Goal: Navigation & Orientation: Find specific page/section

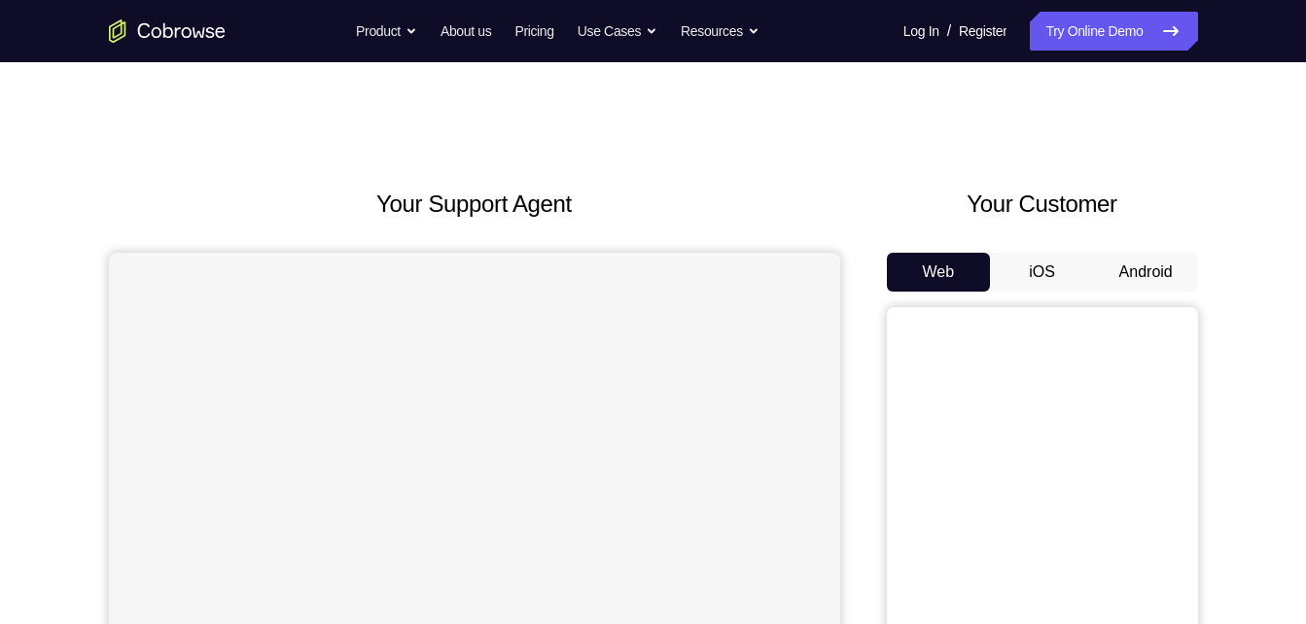
click at [1122, 271] on button "Android" at bounding box center [1146, 272] width 104 height 39
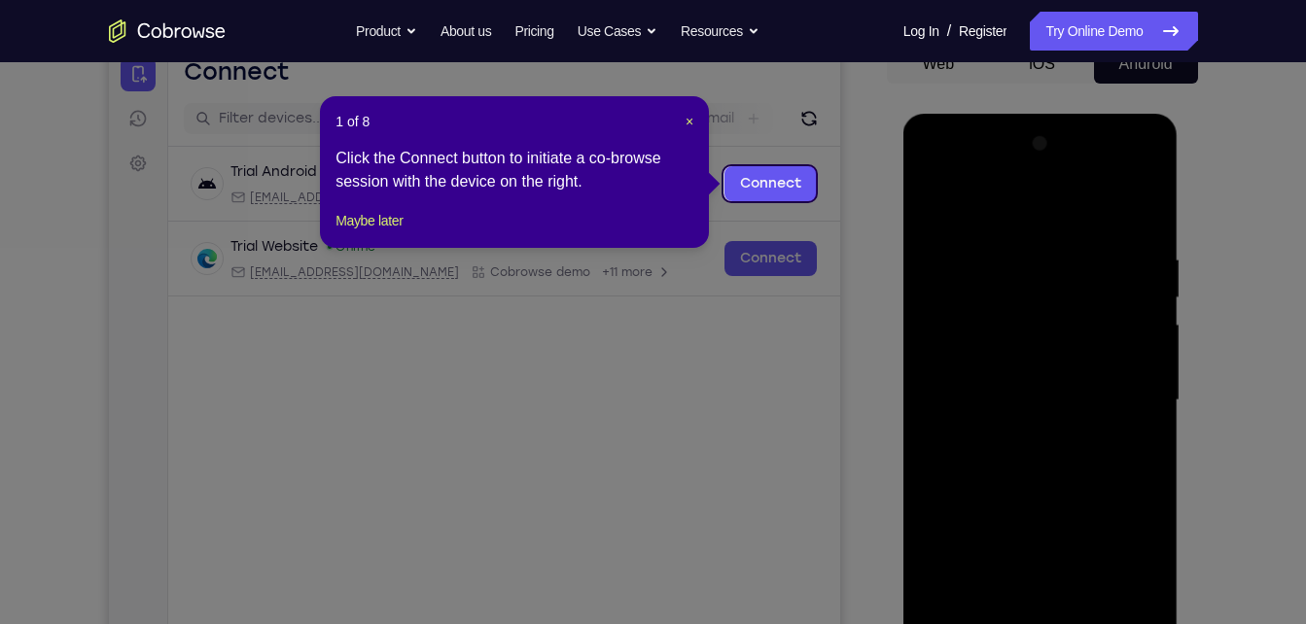
scroll to position [207, 0]
click at [688, 122] on span "×" at bounding box center [690, 123] width 8 height 16
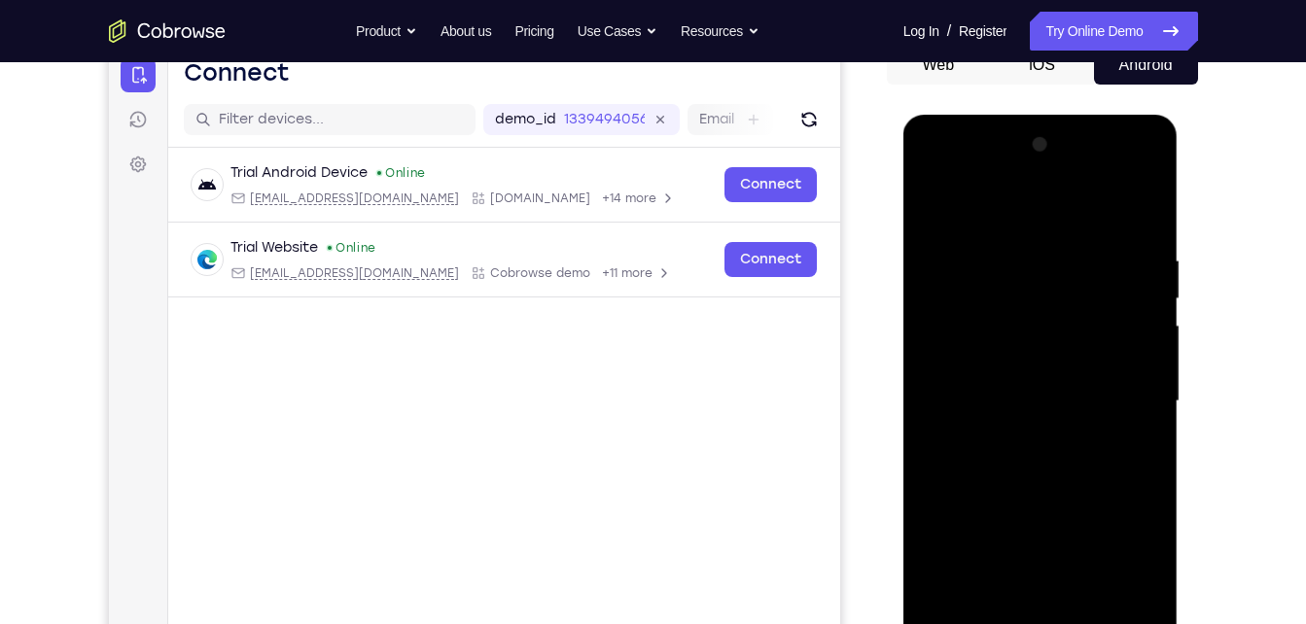
scroll to position [408, 0]
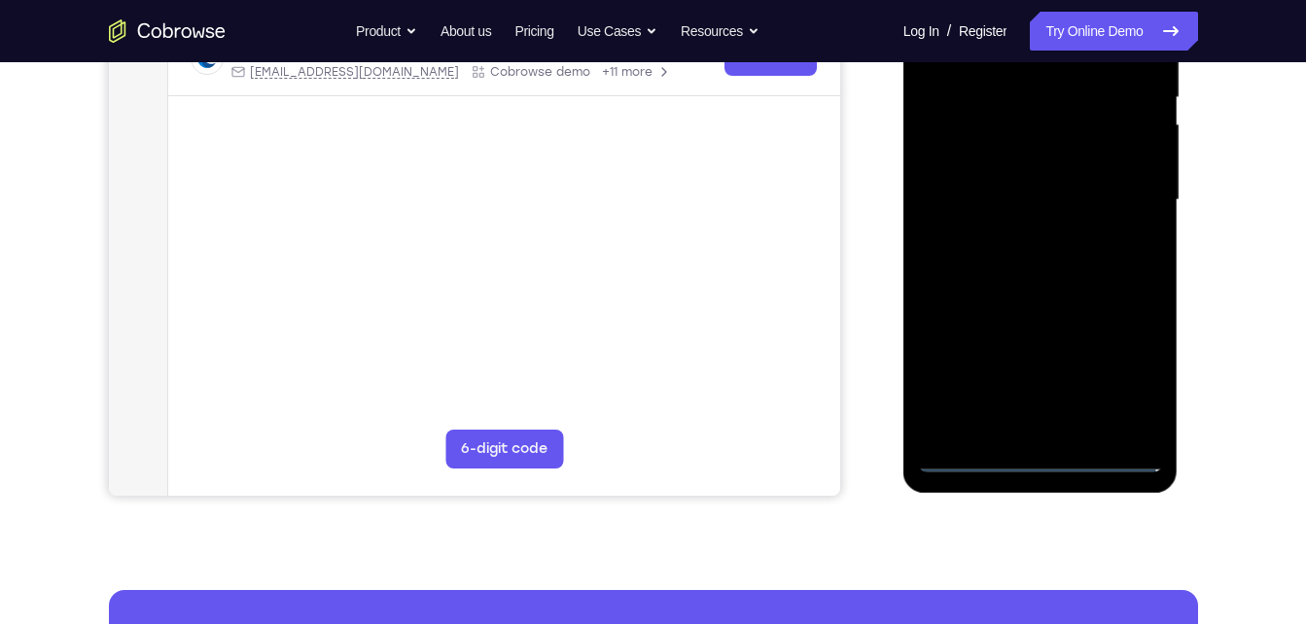
click at [1036, 456] on div at bounding box center [1040, 200] width 245 height 545
click at [1110, 373] on div at bounding box center [1040, 200] width 245 height 545
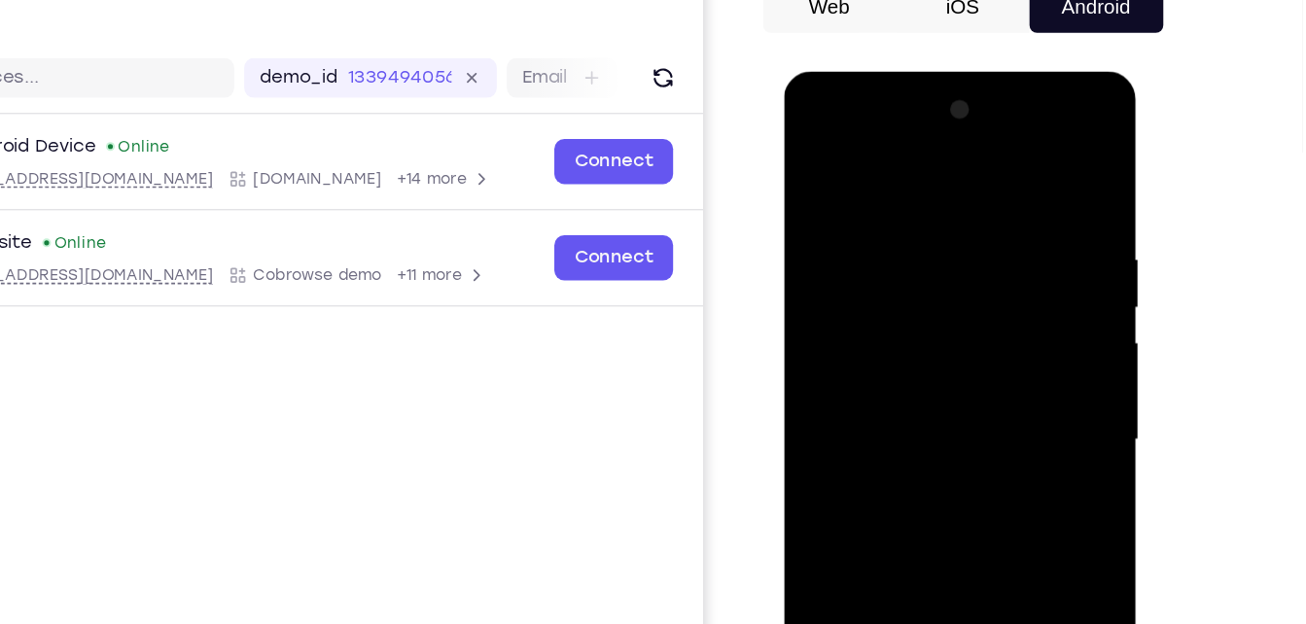
scroll to position [199, 0]
click at [820, 134] on div at bounding box center [921, 358] width 245 height 545
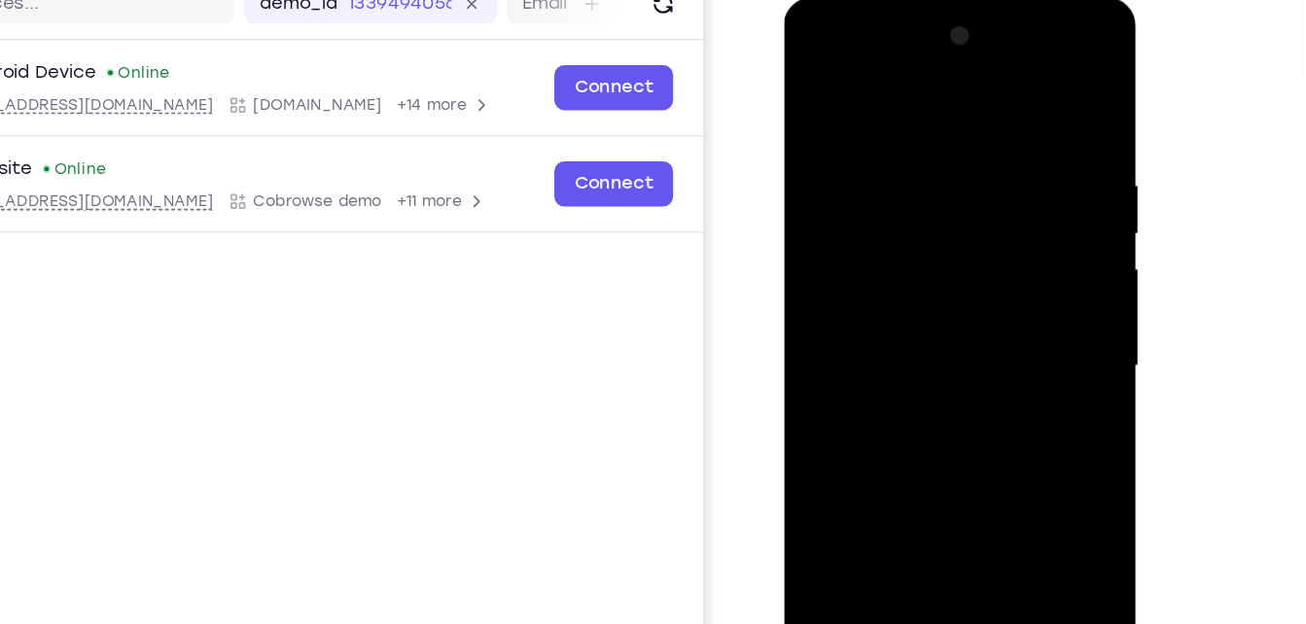
click at [996, 278] on div at bounding box center [921, 285] width 245 height 545
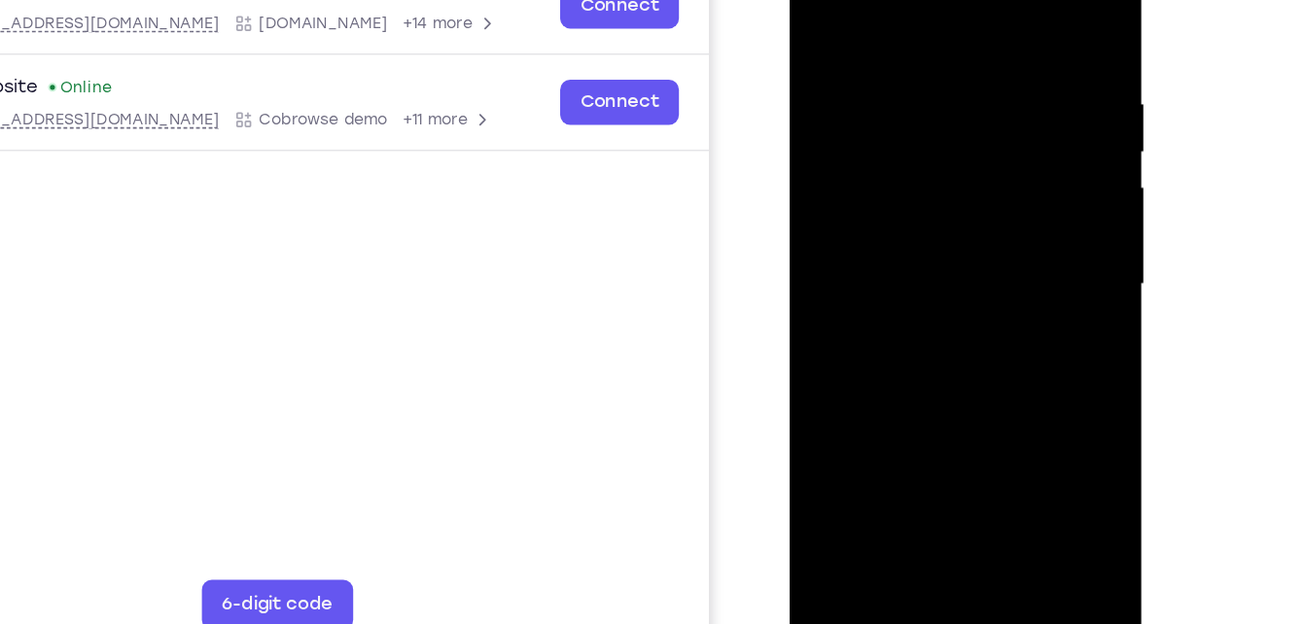
scroll to position [252, 0]
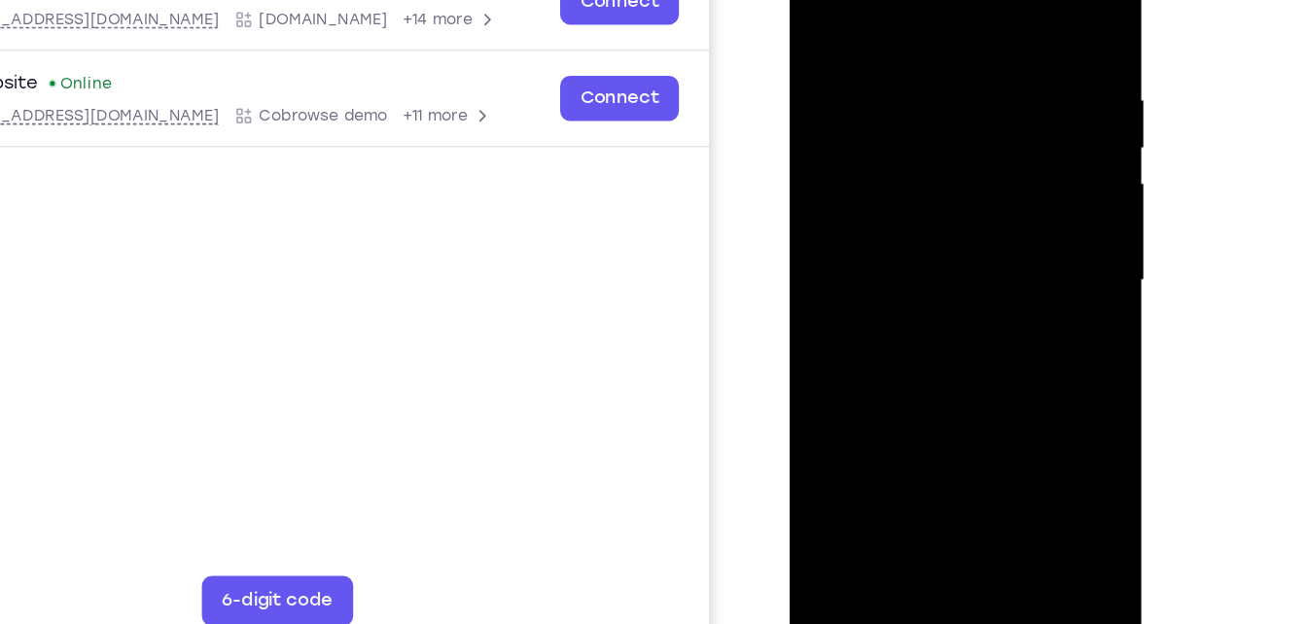
click at [906, 238] on div at bounding box center [926, 199] width 245 height 545
click at [876, 164] on div at bounding box center [926, 199] width 245 height 545
click at [875, 183] on div at bounding box center [926, 199] width 245 height 545
click at [833, 197] on div at bounding box center [926, 199] width 245 height 545
click at [866, 240] on div at bounding box center [926, 199] width 245 height 545
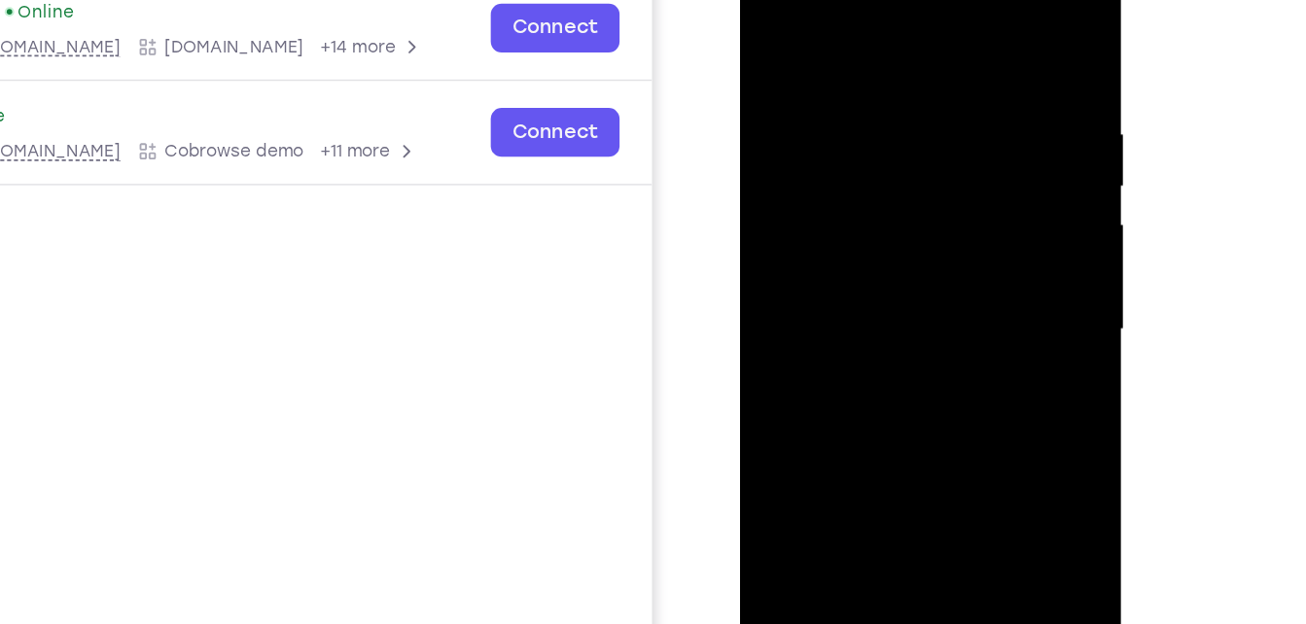
click at [874, 175] on div at bounding box center [877, 218] width 245 height 545
drag, startPoint x: 842, startPoint y: 41, endPoint x: 852, endPoint y: -60, distance: 101.6
click at [852, 0] on div at bounding box center [877, 221] width 275 height 580
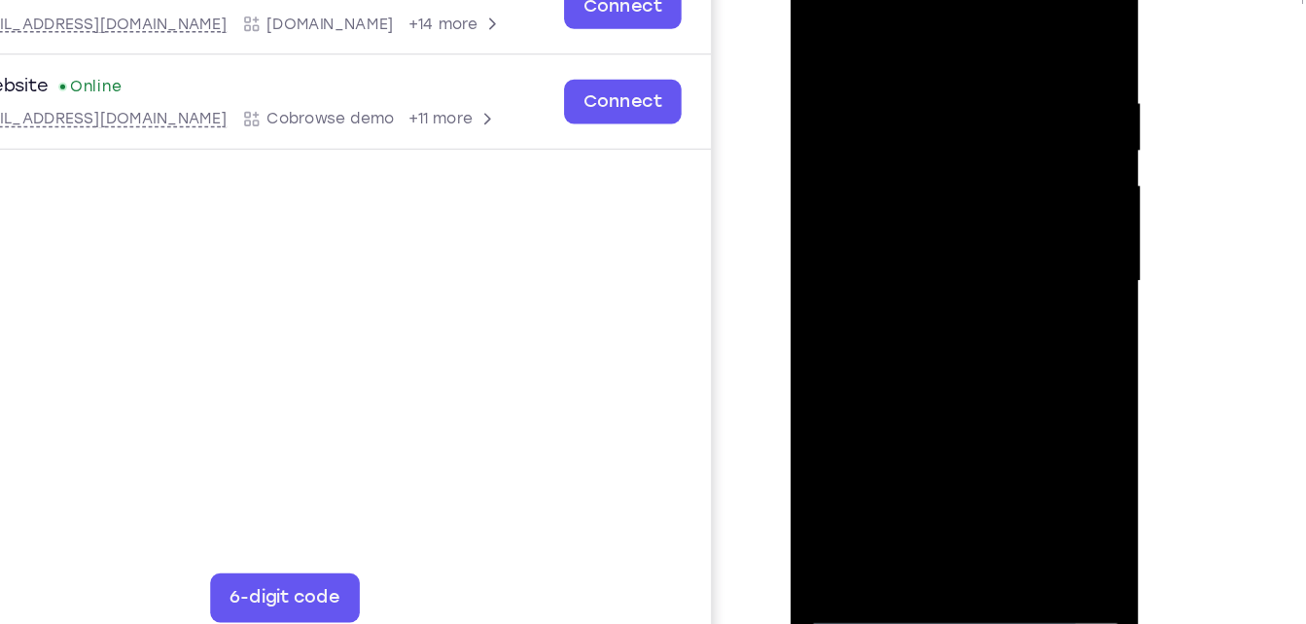
scroll to position [256, 0]
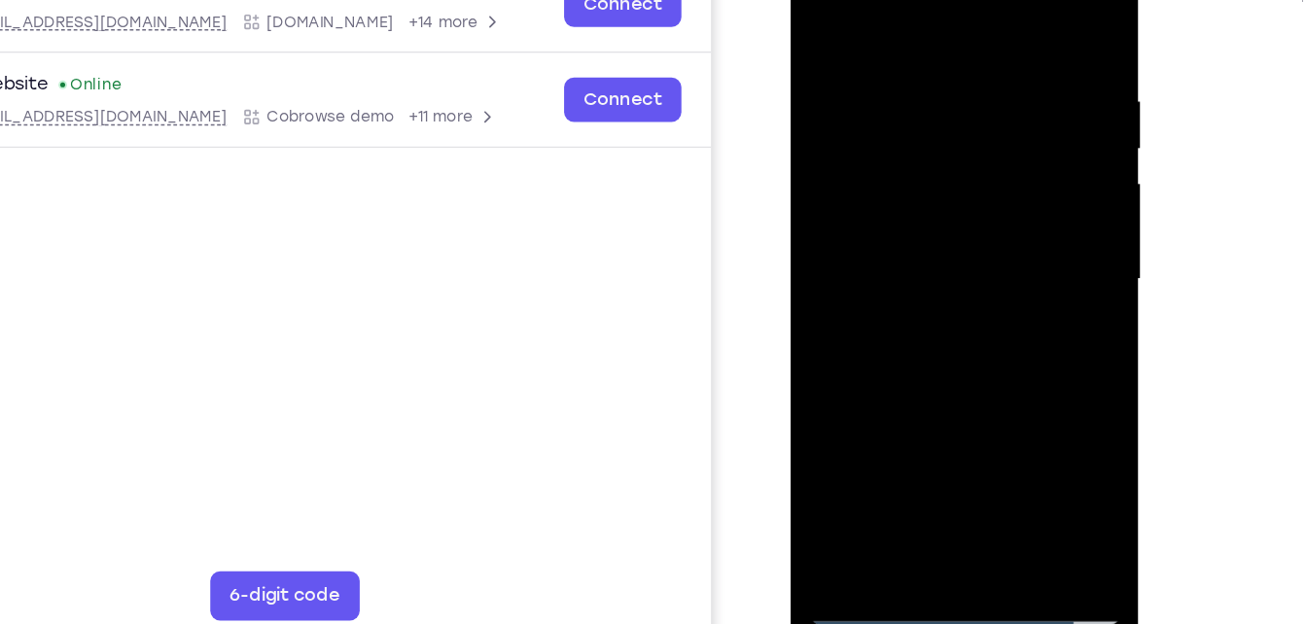
click at [906, 85] on div at bounding box center [928, 203] width 245 height 545
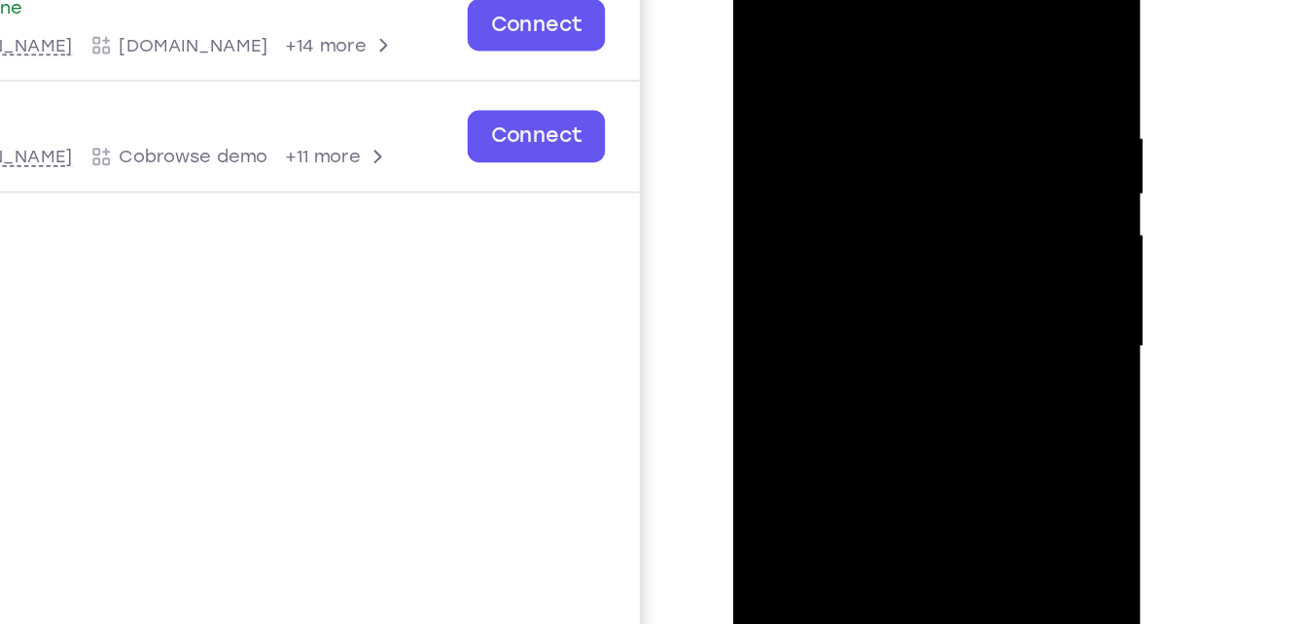
click at [971, 18] on div at bounding box center [870, 208] width 245 height 545
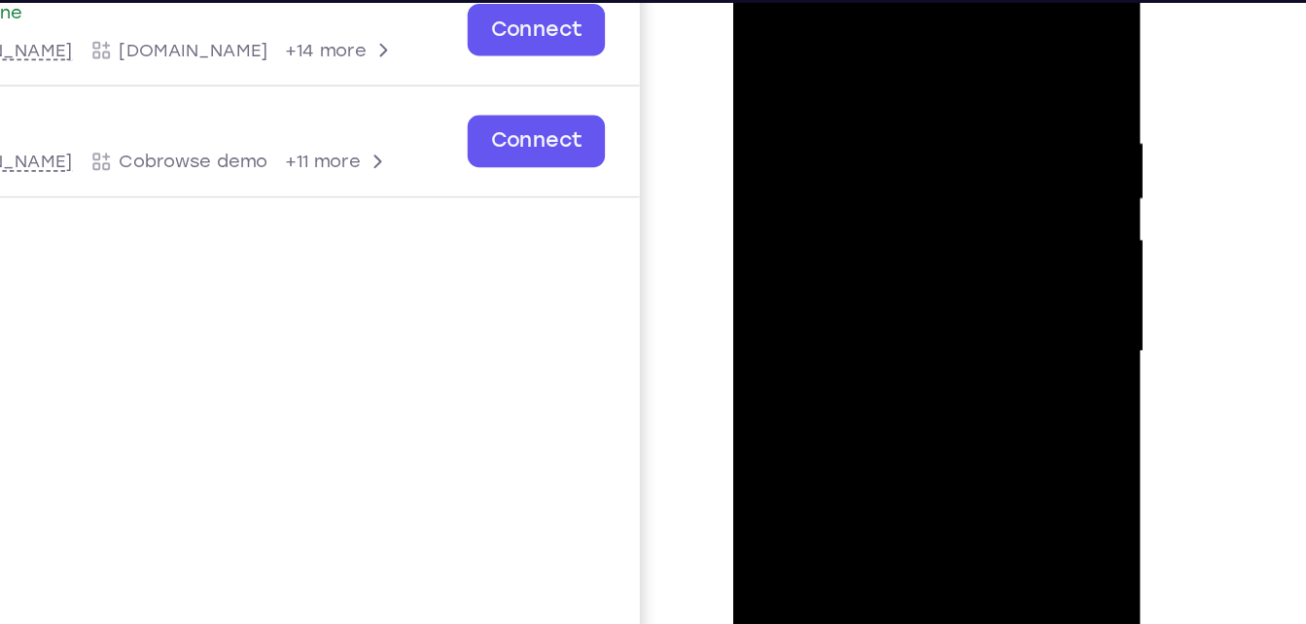
scroll to position [348, 0]
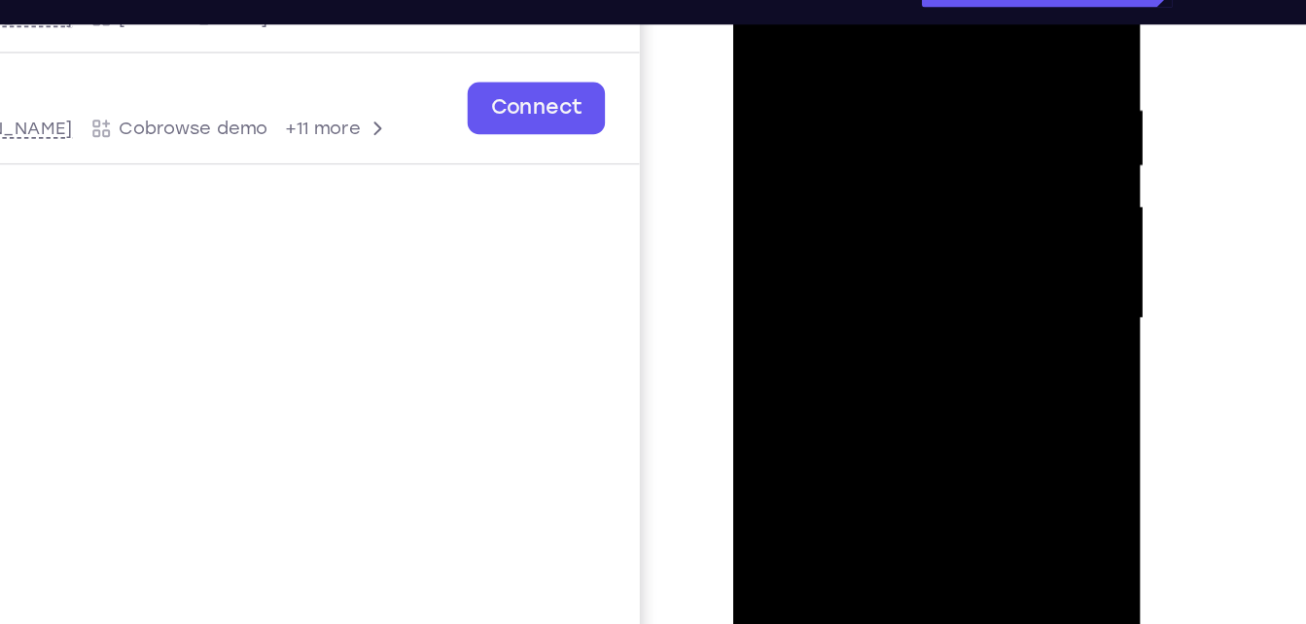
click at [867, 203] on div at bounding box center [870, 180] width 245 height 545
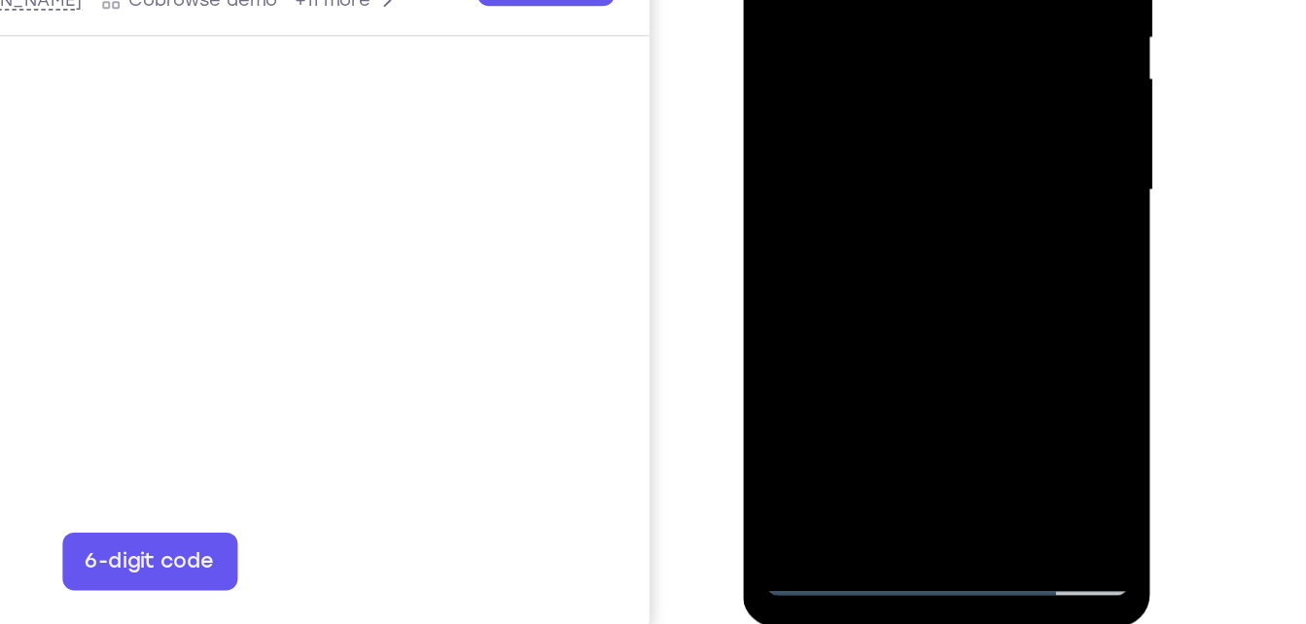
click at [976, 290] on div at bounding box center [880, 51] width 245 height 545
